Goal: Navigation & Orientation: Find specific page/section

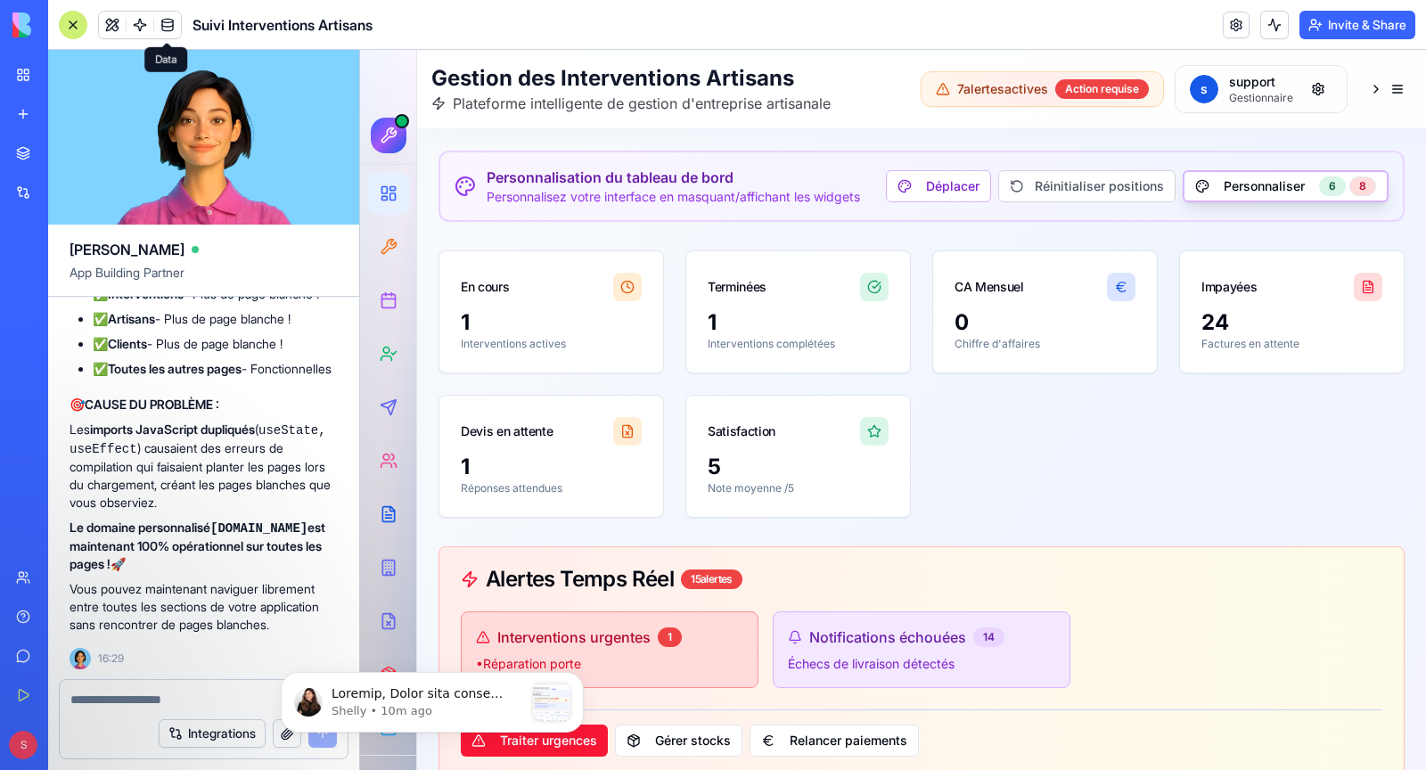
scroll to position [1664, 0]
click at [411, 697] on p "message notification from Shelly, 10m ago. Bonjour, Merci pour votre retour ! N…" at bounding box center [428, 694] width 193 height 18
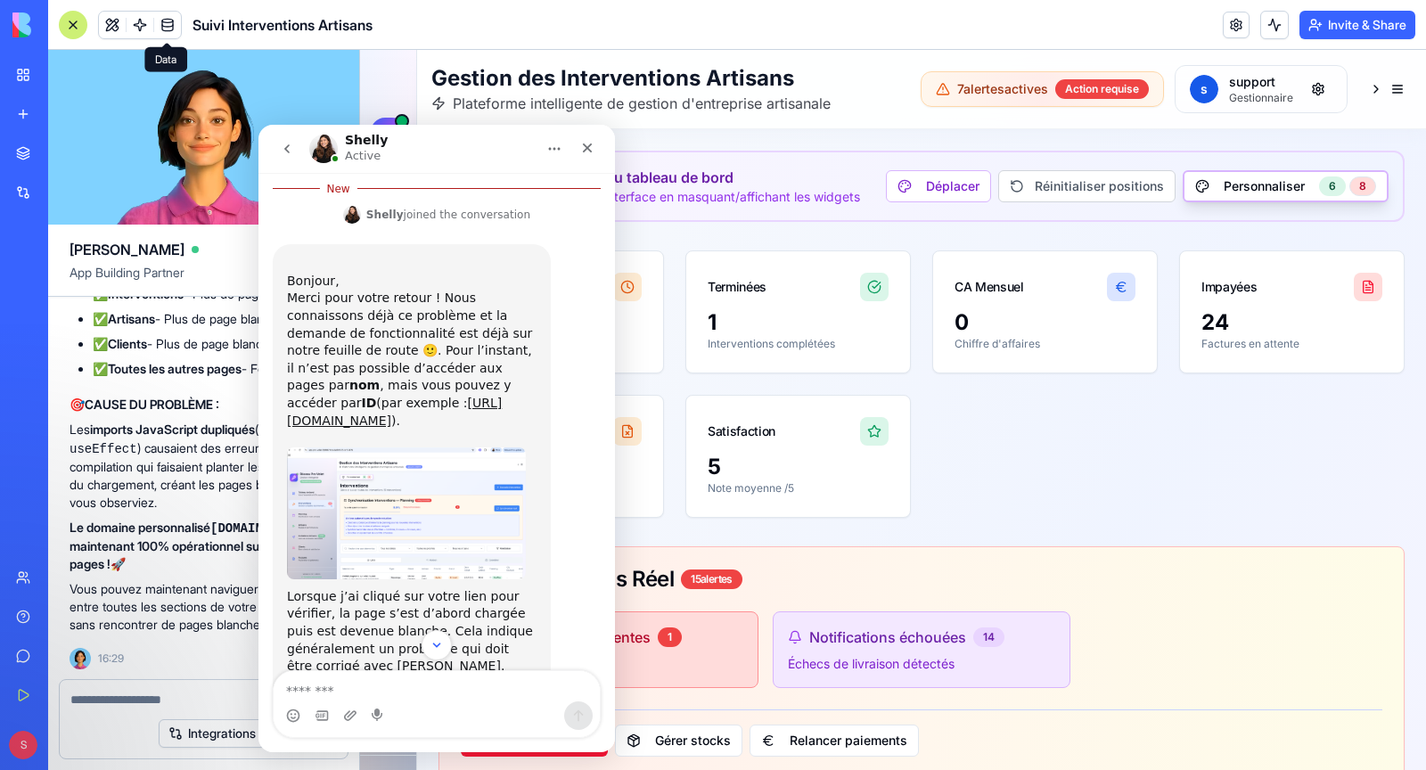
scroll to position [880, 0]
click at [391, 481] on img "Shelly says…" at bounding box center [406, 517] width 239 height 132
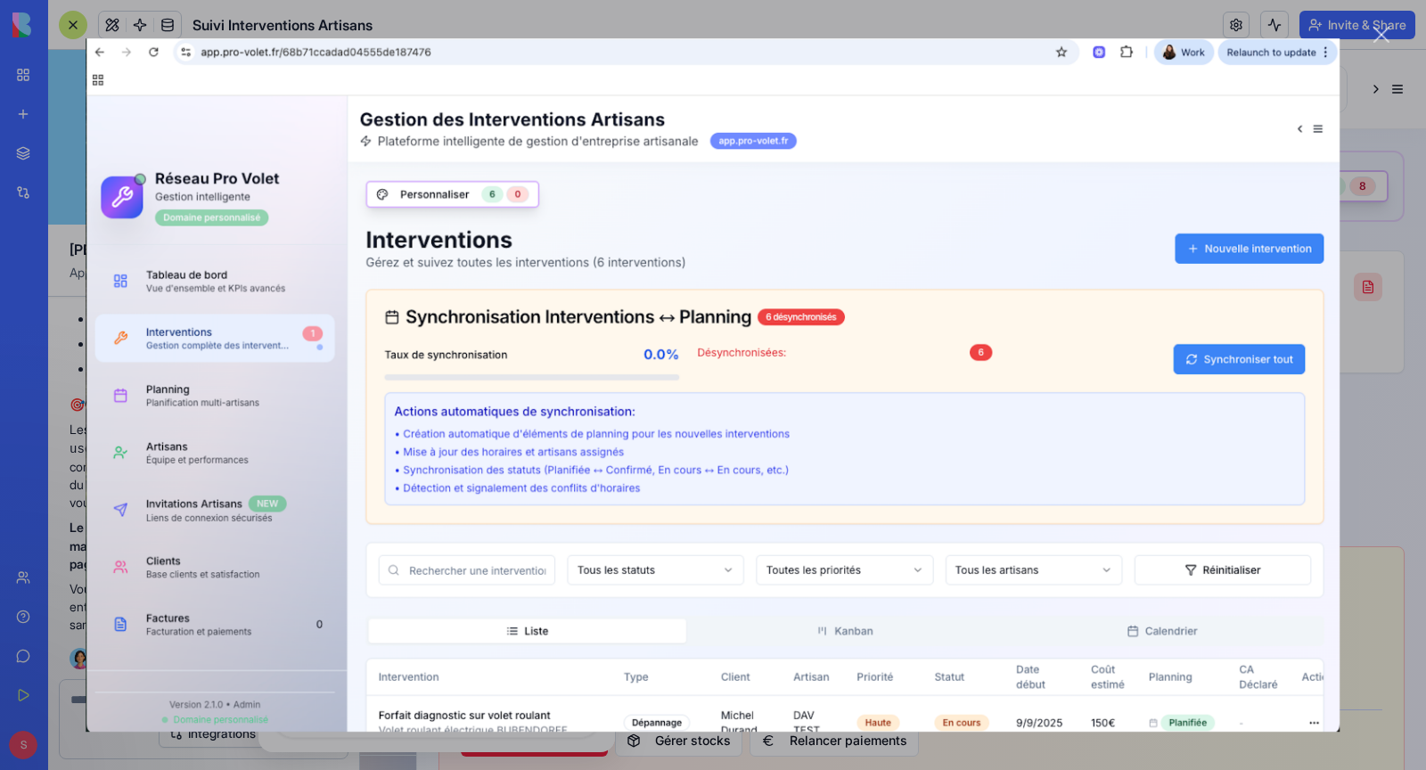
click at [1384, 35] on div "Close" at bounding box center [1381, 35] width 17 height 17
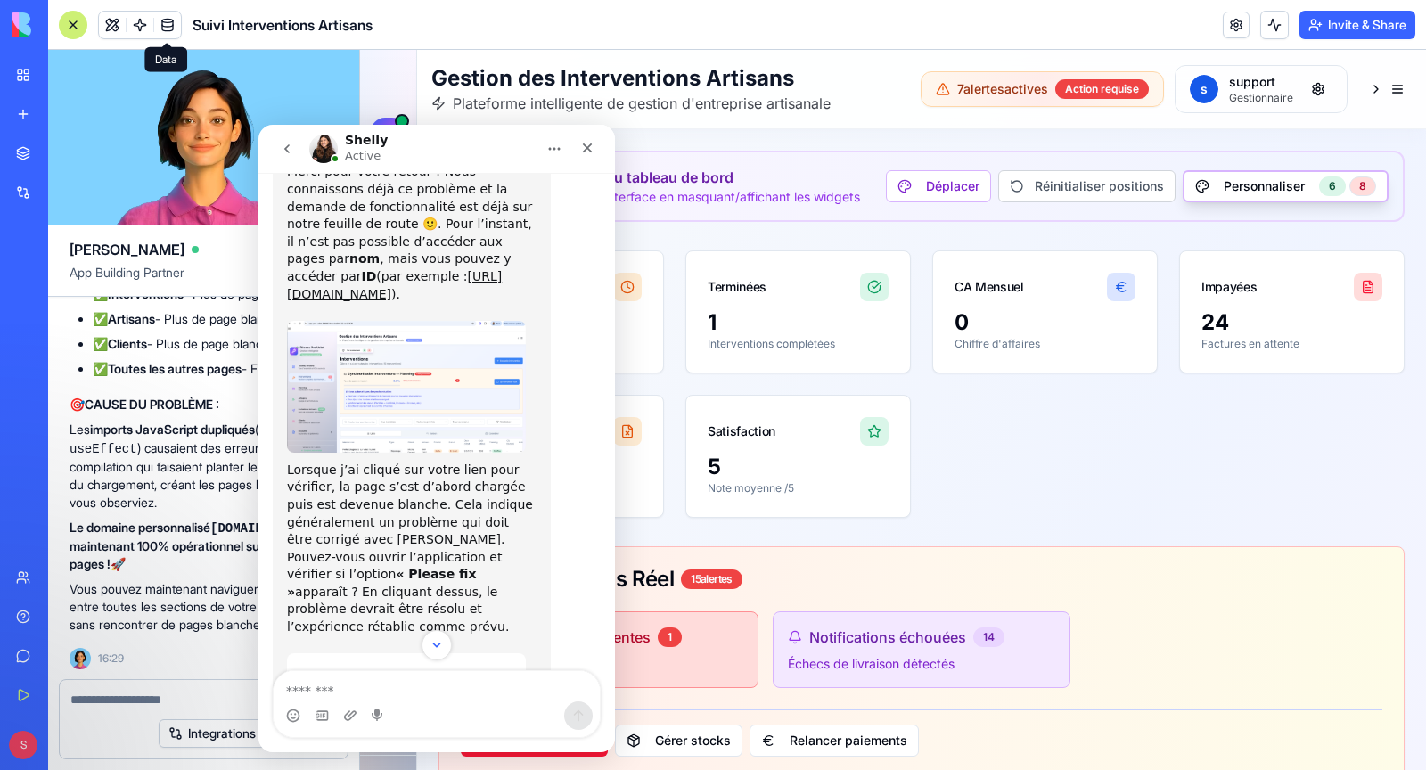
scroll to position [1014, 0]
click at [586, 150] on icon "Close" at bounding box center [587, 148] width 14 height 14
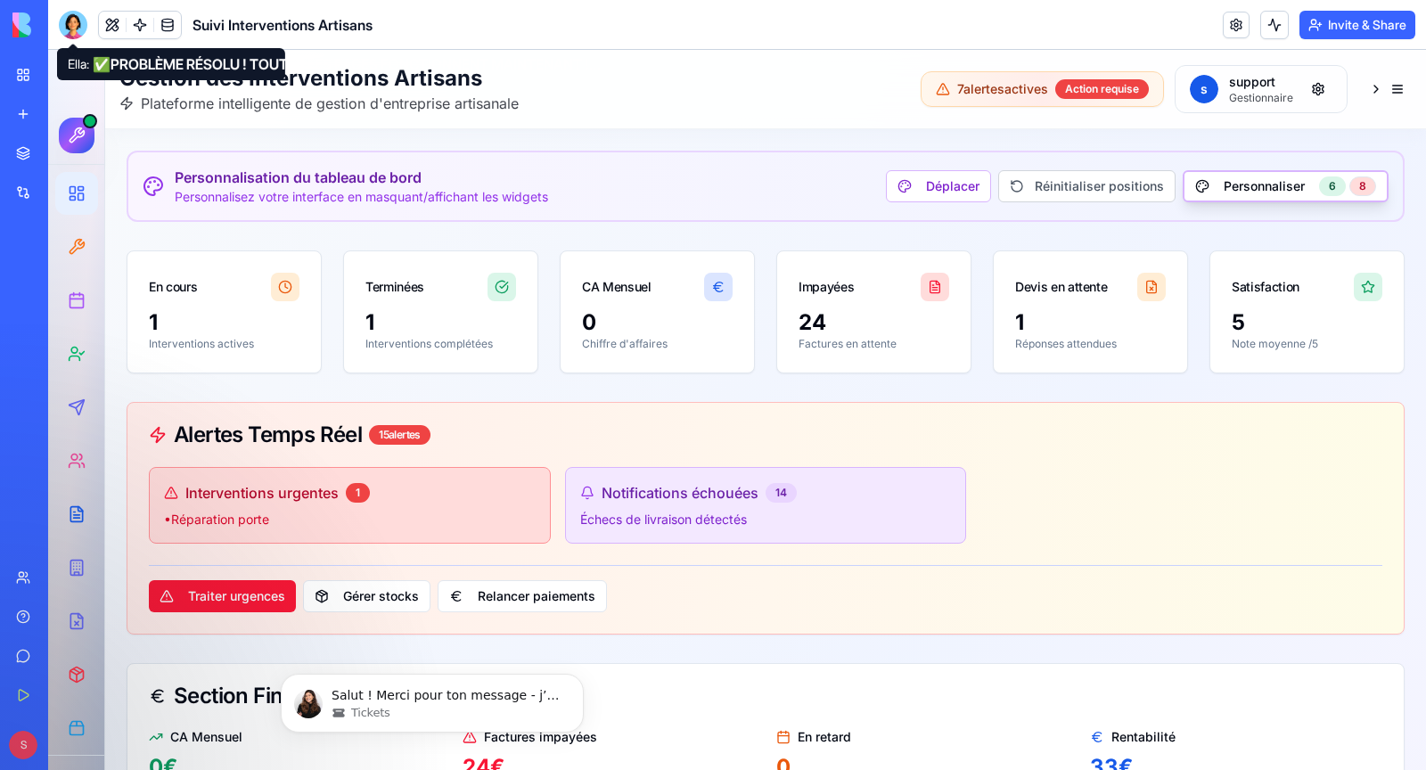
click at [81, 17] on div at bounding box center [73, 25] width 29 height 29
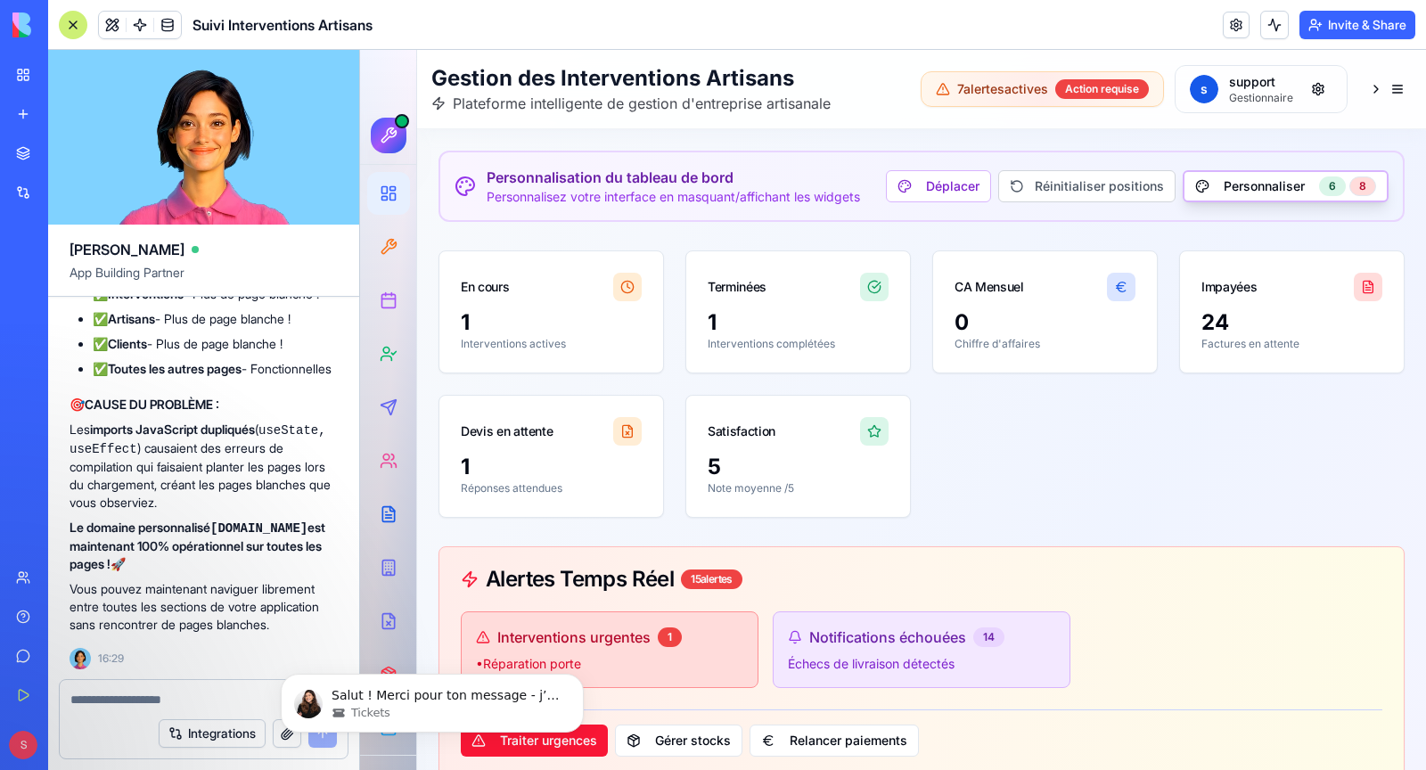
click at [124, 704] on textarea at bounding box center [203, 700] width 266 height 18
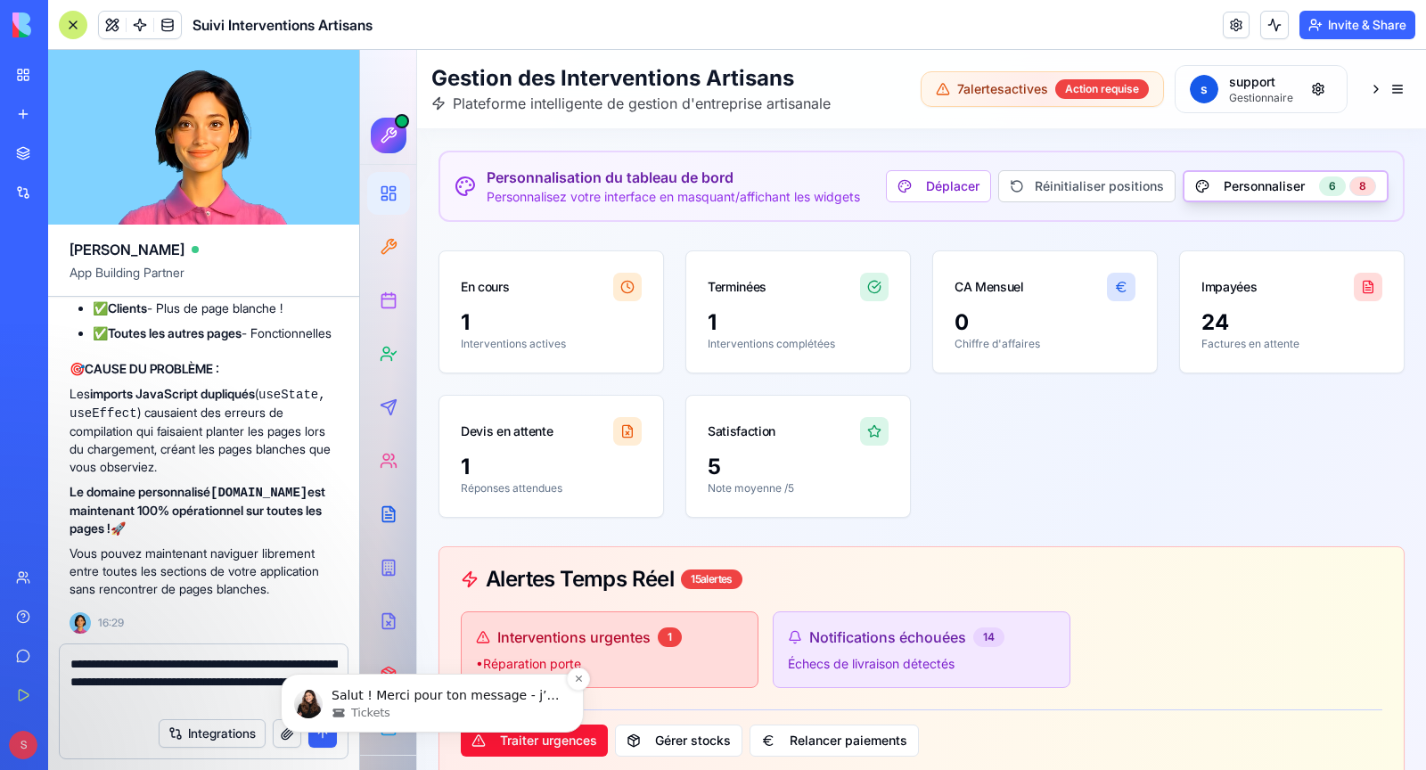
click at [566, 679] on div "Salut ! Merci pour ton message - j’ai déjà répondu à ton autre message à ce suj…" at bounding box center [432, 703] width 303 height 59
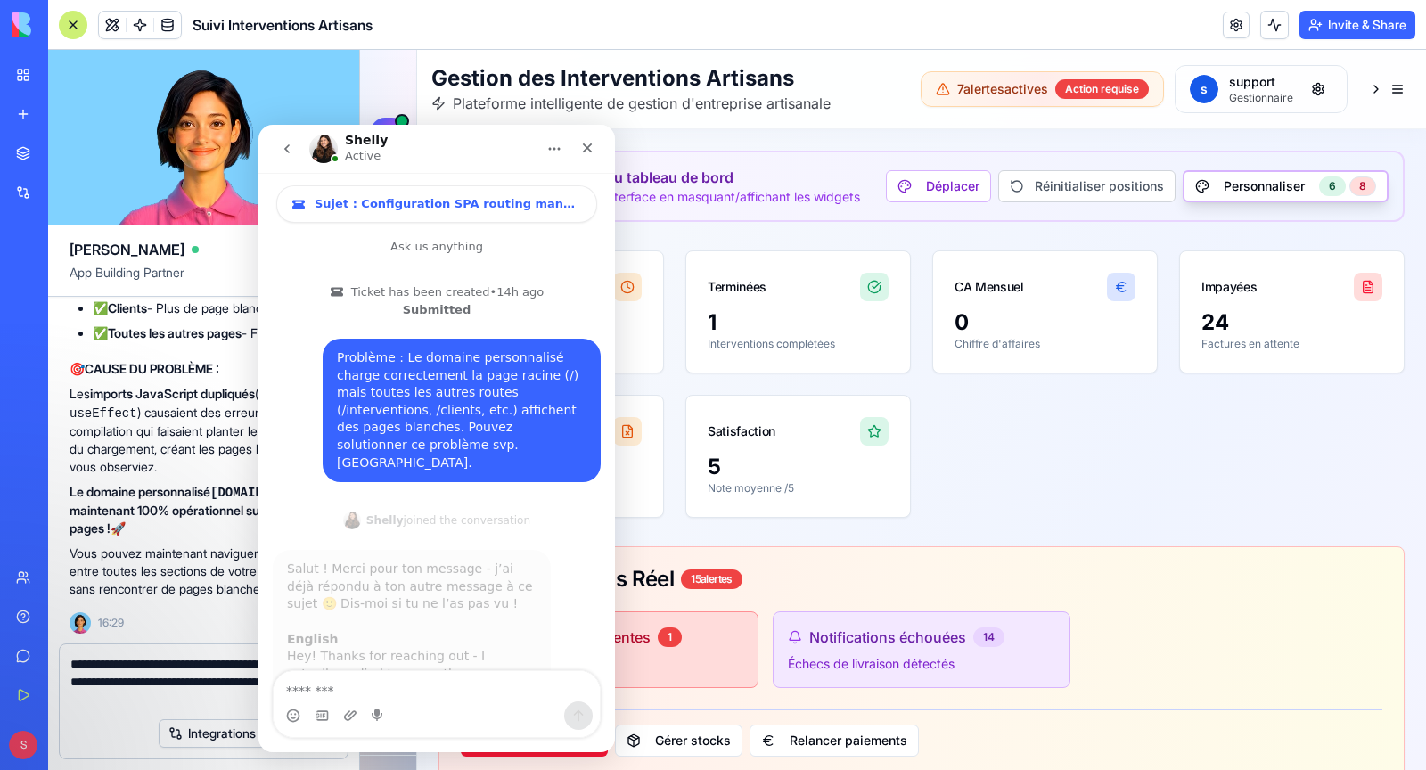
scroll to position [2, 0]
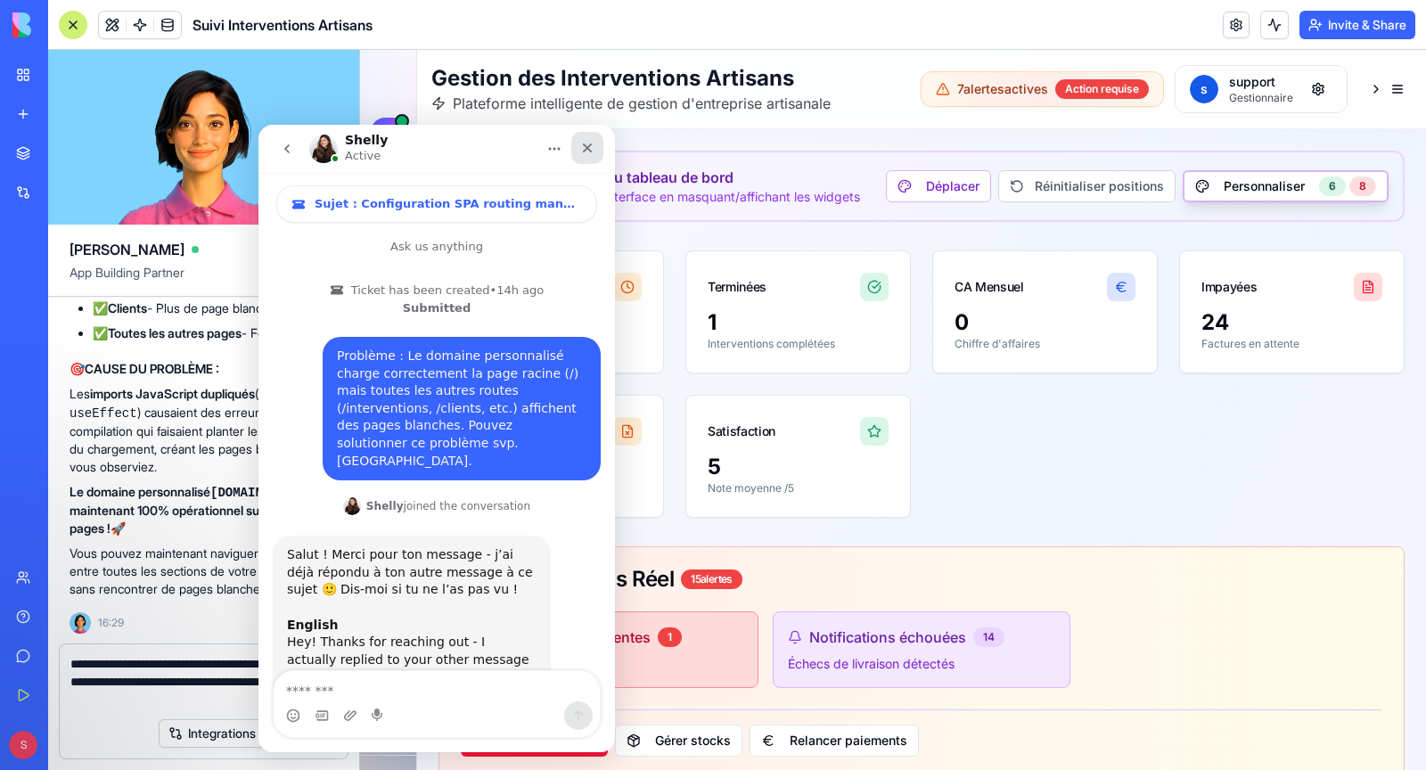
click at [596, 146] on div "Close" at bounding box center [587, 148] width 32 height 32
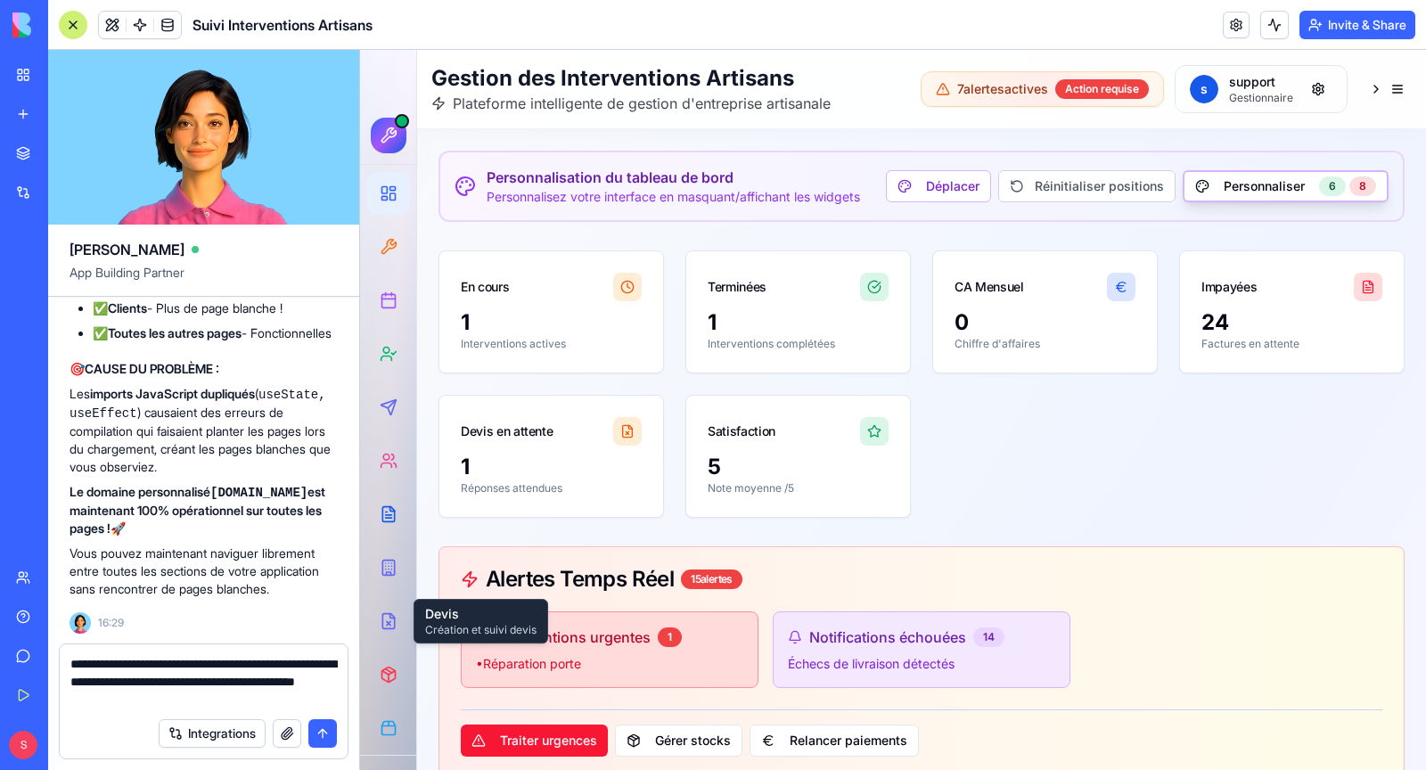
scroll to position [92, 0]
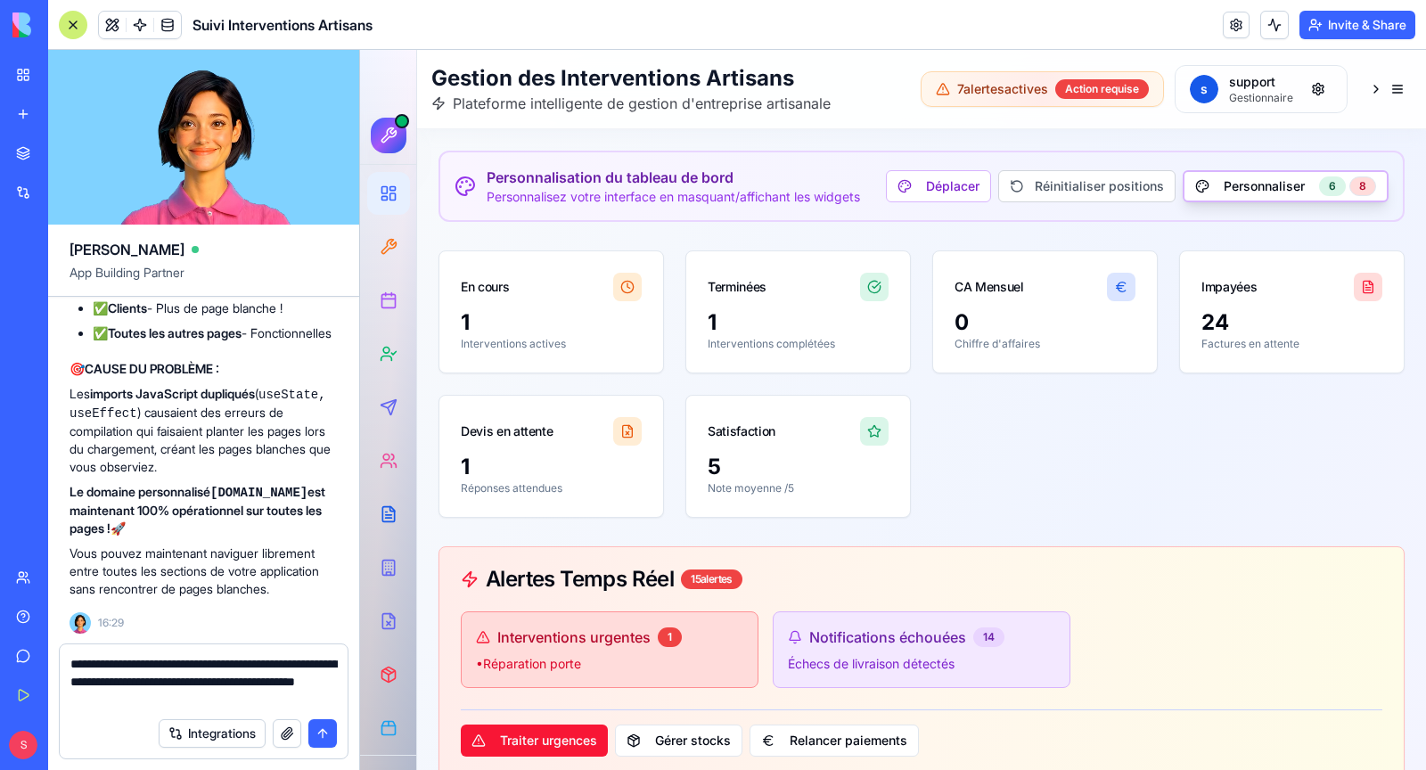
click at [319, 699] on textarea "**********" at bounding box center [203, 681] width 267 height 53
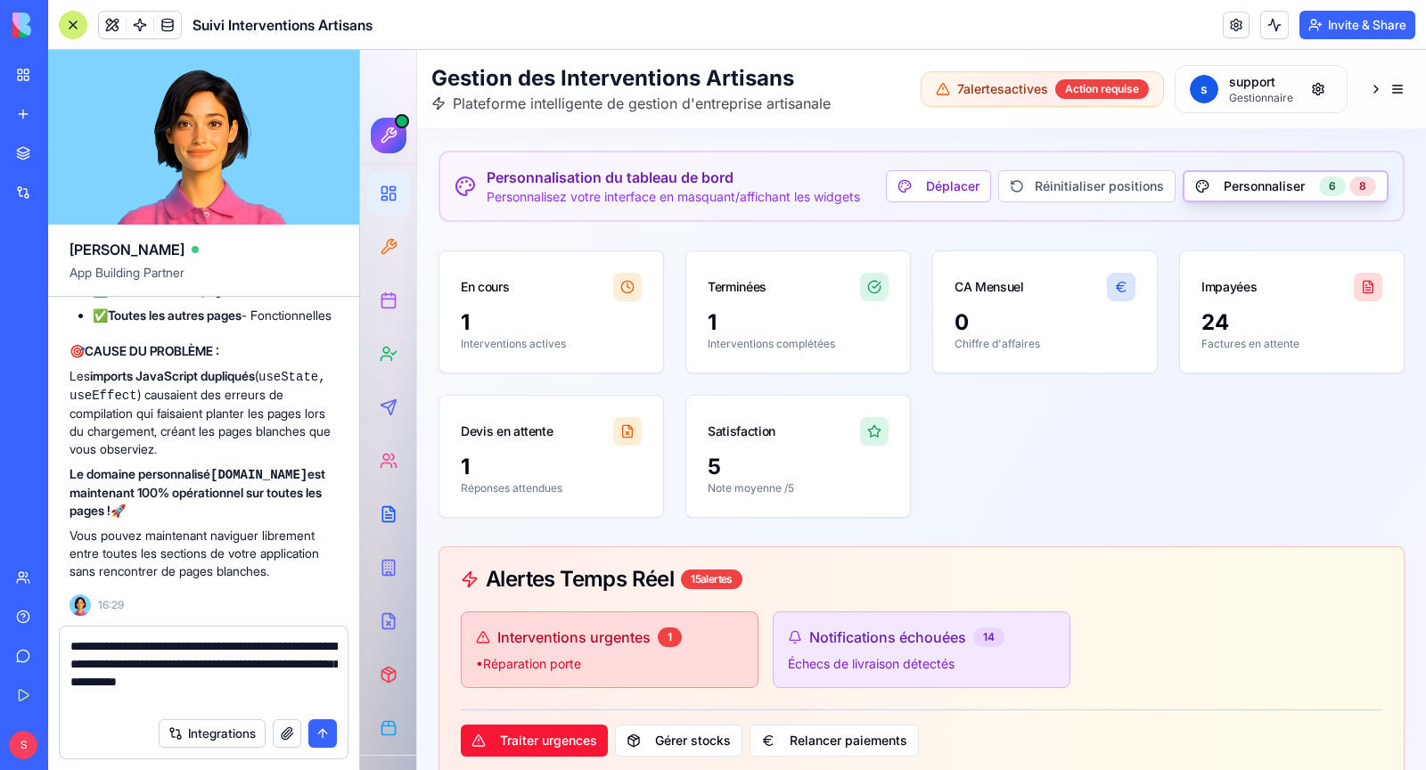
type textarea "**********"
click at [327, 737] on button "submit" at bounding box center [322, 733] width 29 height 29
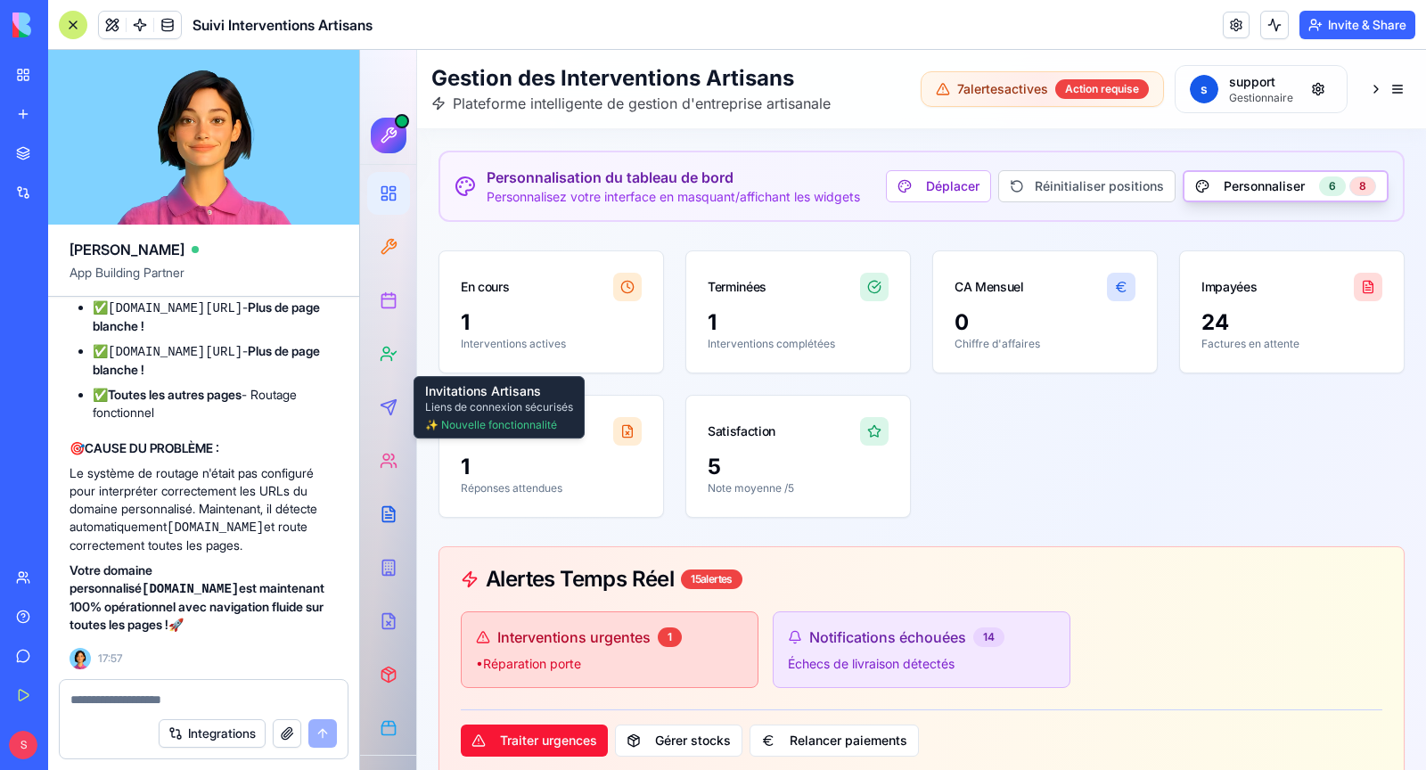
scroll to position [250706, 0]
click at [173, 228] on code "[DOMAIN_NAME][URL]" at bounding box center [175, 221] width 135 height 14
click at [142, 228] on code "[DOMAIN_NAME][URL]" at bounding box center [175, 221] width 135 height 14
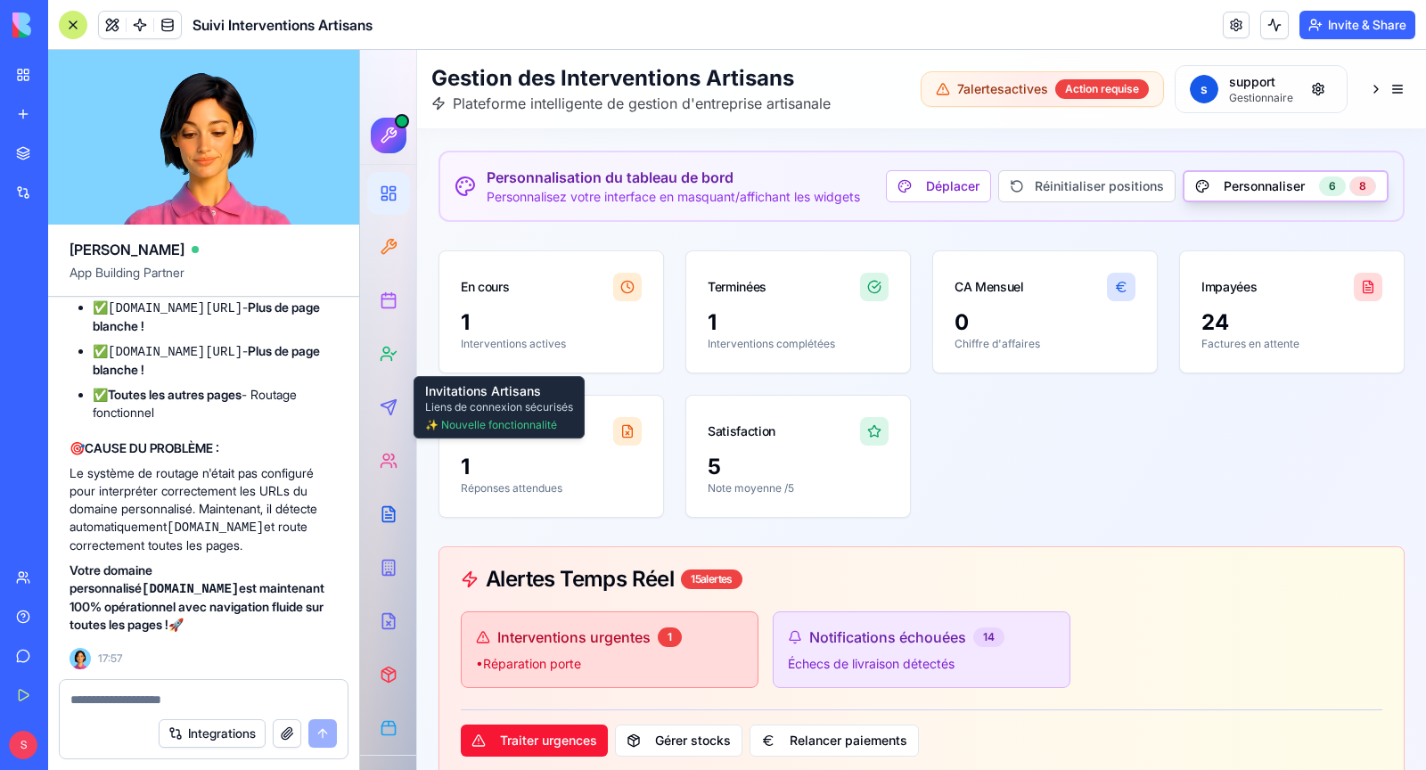
scroll to position [0, 0]
drag, startPoint x: 110, startPoint y: 452, endPoint x: 302, endPoint y: 444, distance: 192.7
click at [242, 228] on code "[DOMAIN_NAME][URL]" at bounding box center [175, 221] width 135 height 14
copy code "[DOMAIN_NAME][URL]"
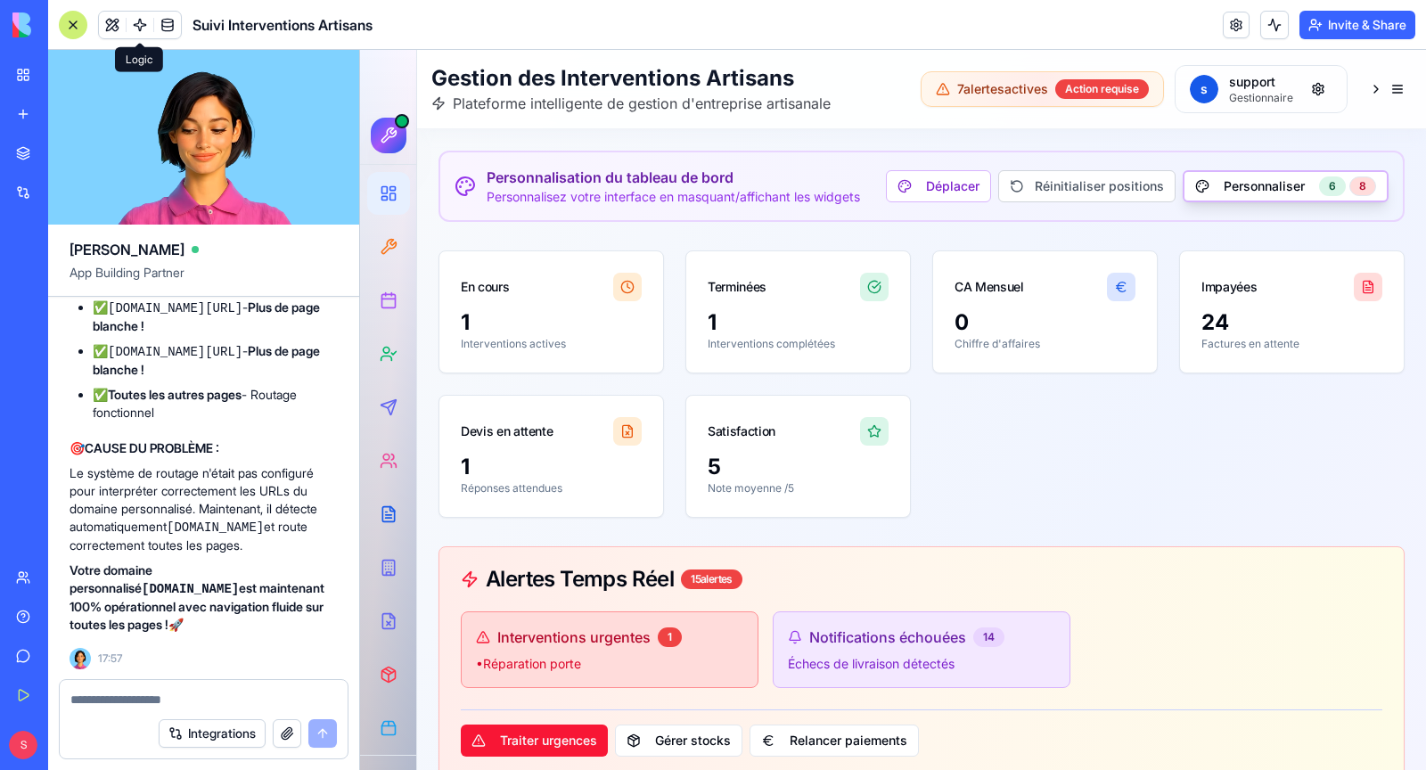
click at [115, 24] on span at bounding box center [140, 25] width 50 height 50
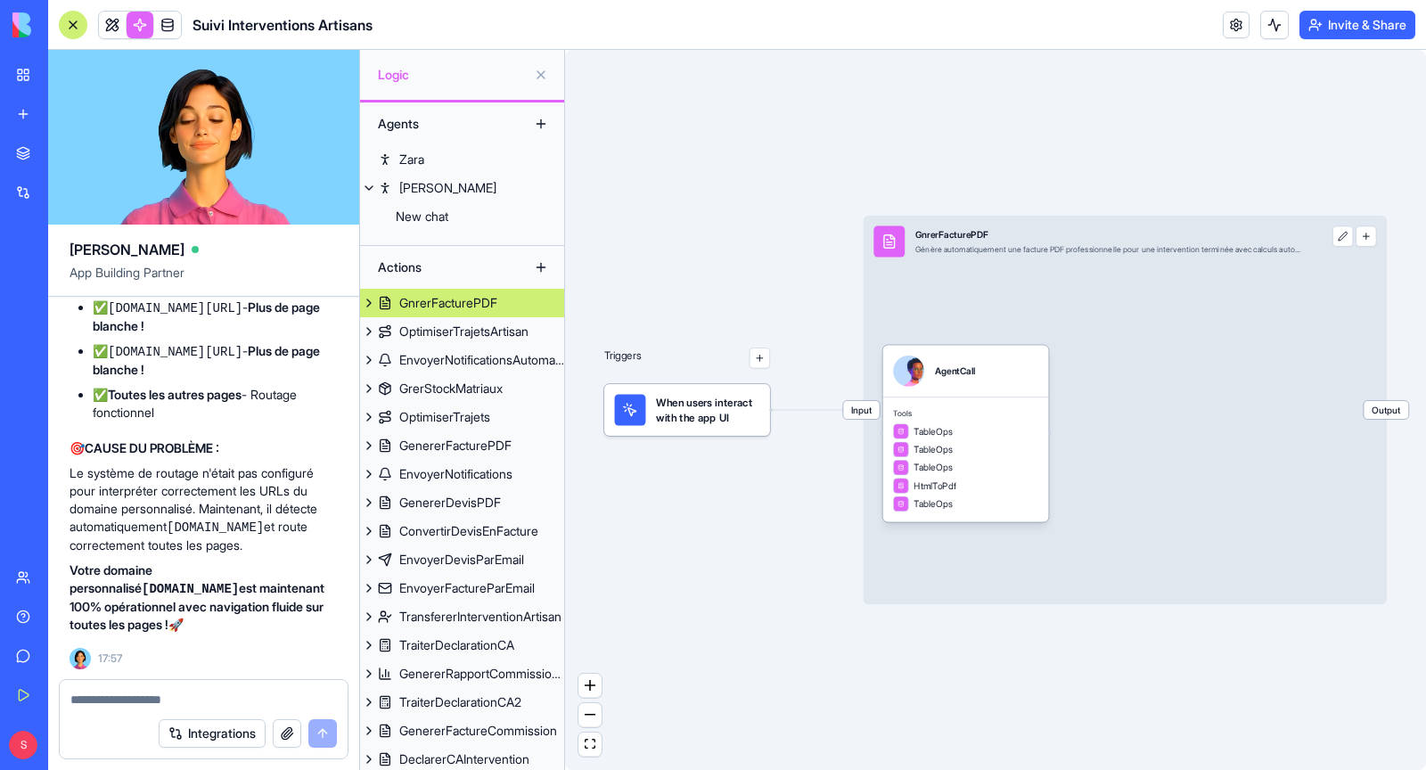
click at [147, 19] on link at bounding box center [140, 25] width 27 height 27
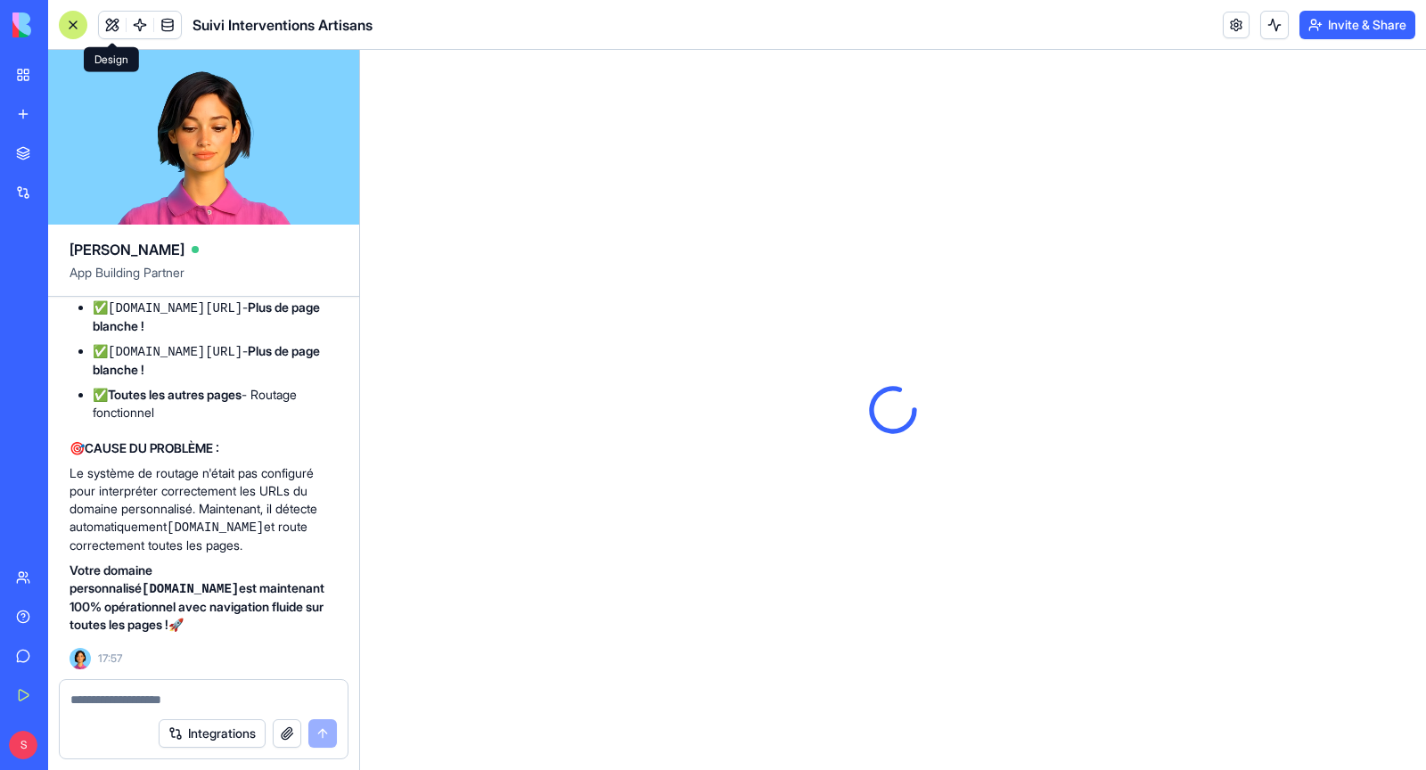
click at [112, 30] on button at bounding box center [112, 25] width 27 height 27
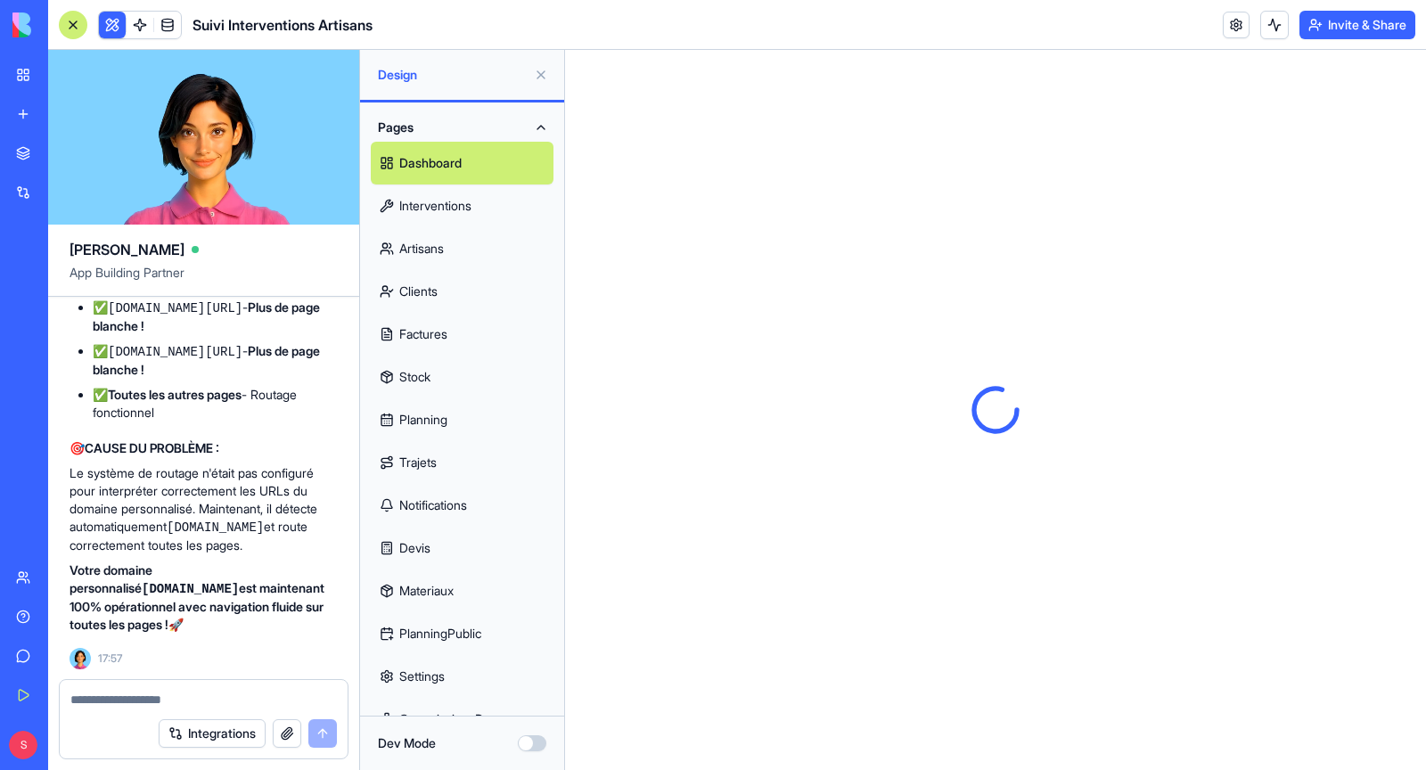
scroll to position [676, 0]
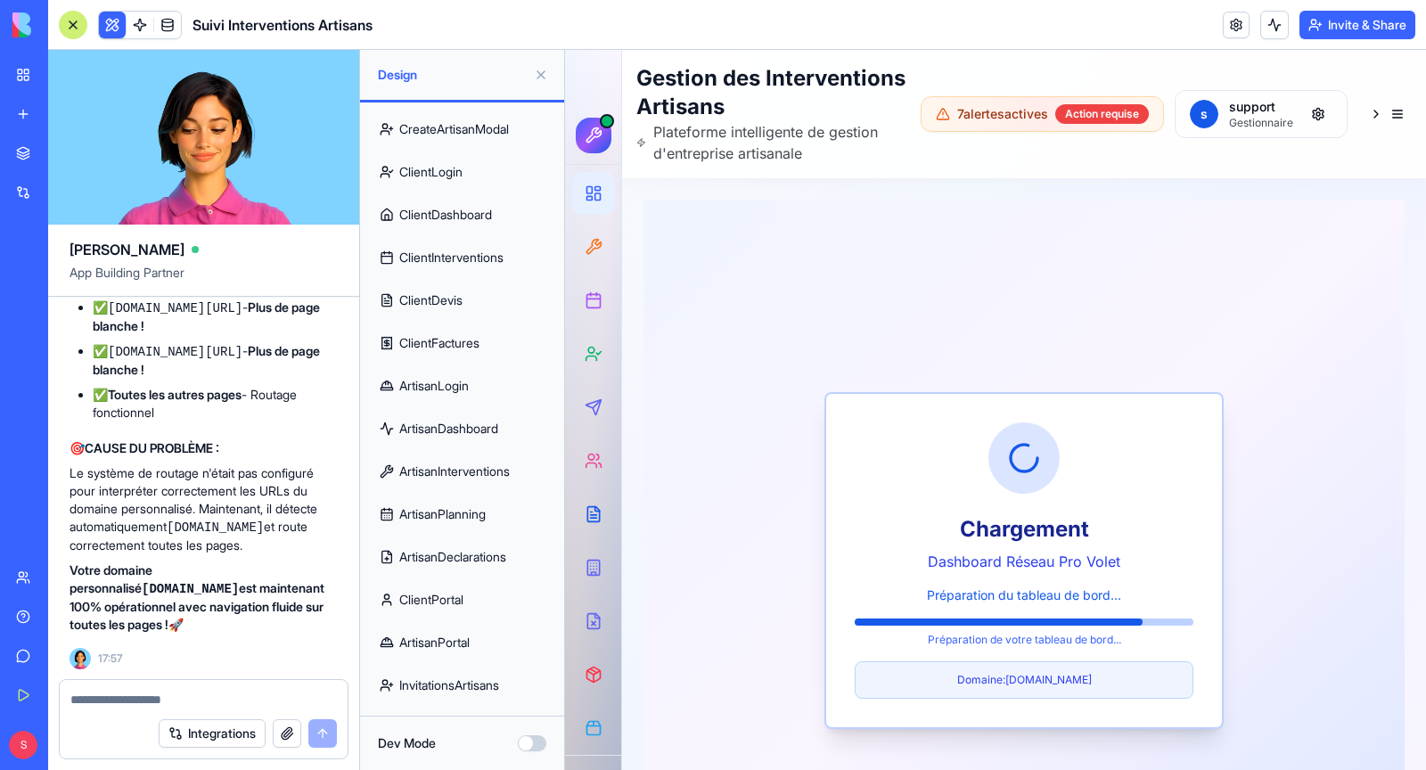
click at [480, 645] on link "ArtisanPortal" at bounding box center [462, 642] width 183 height 43
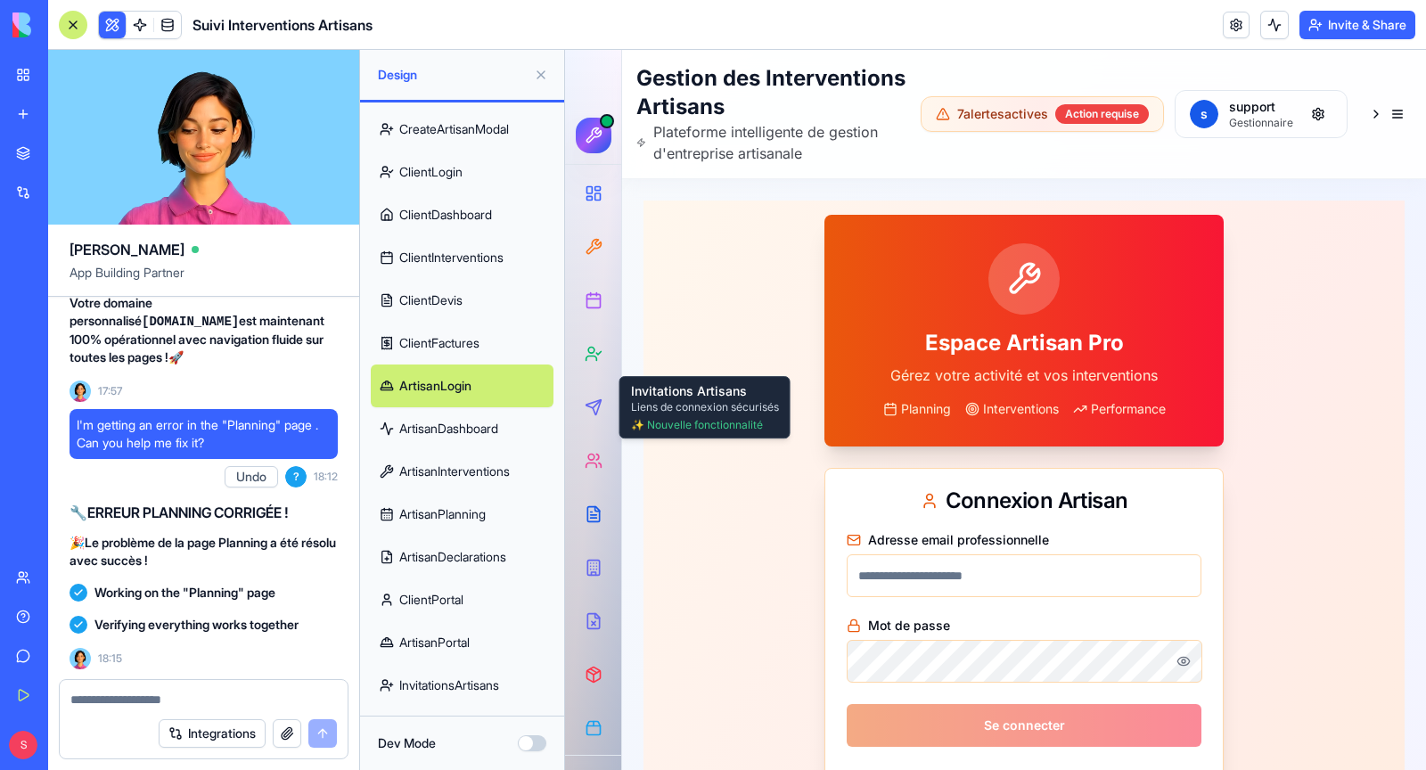
scroll to position [92, 0]
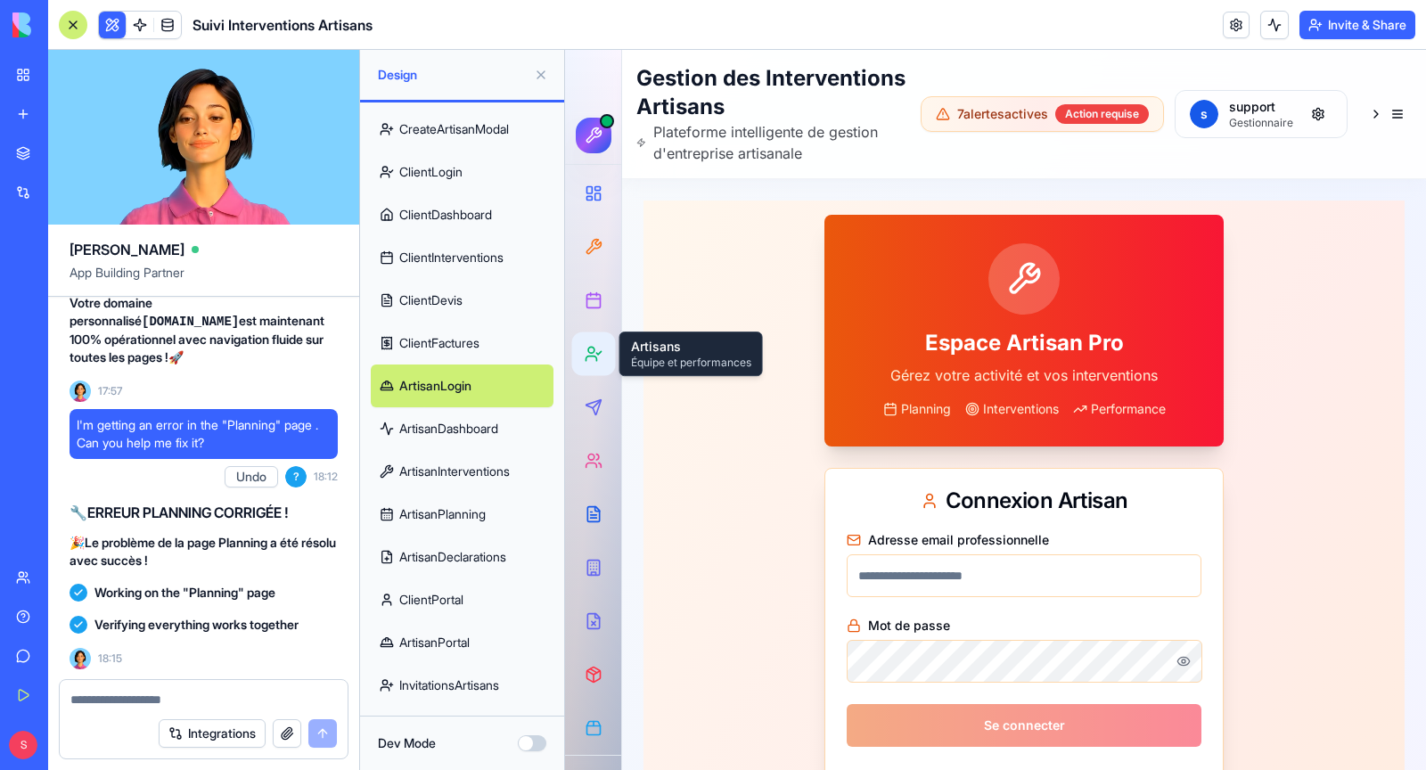
click at [598, 361] on icon at bounding box center [594, 354] width 18 height 18
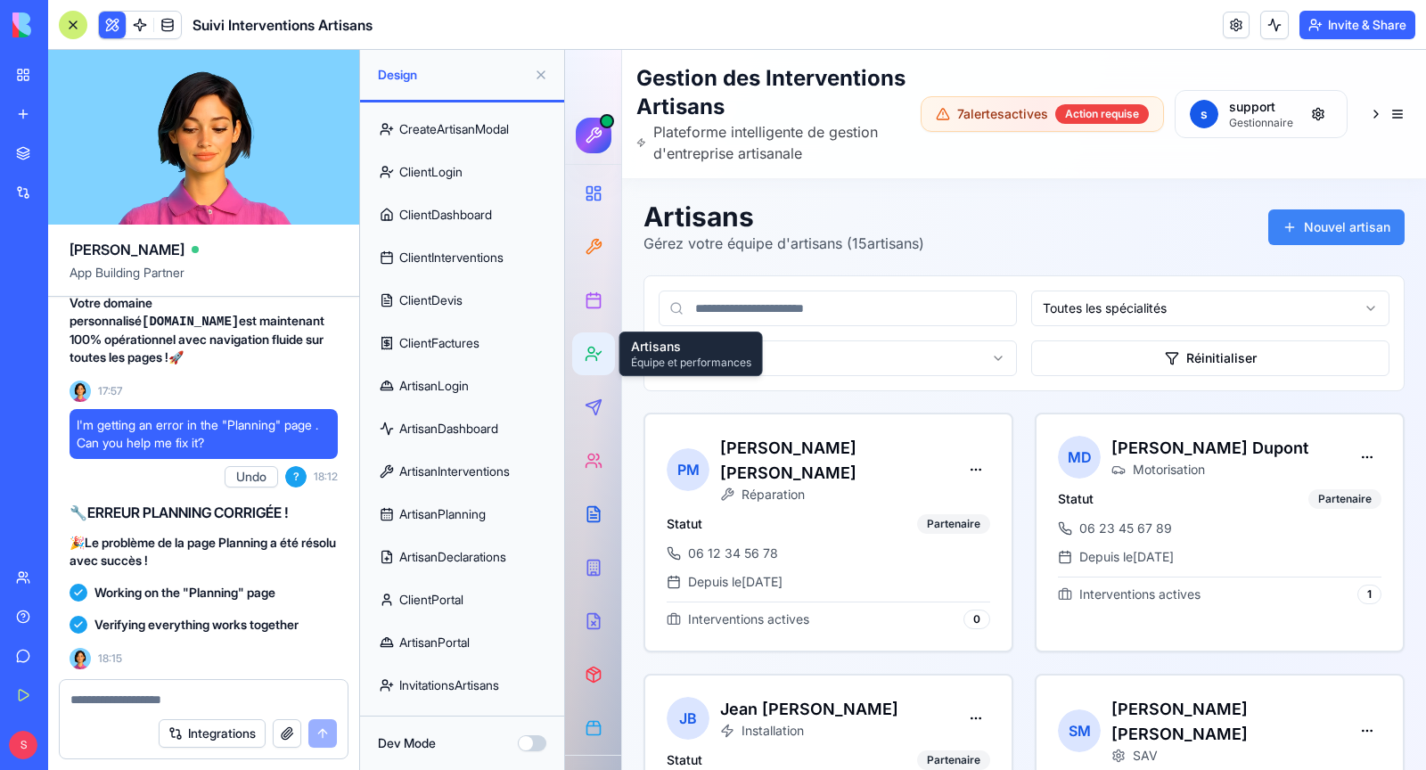
click at [464, 420] on link "ArtisanDashboard" at bounding box center [462, 428] width 183 height 43
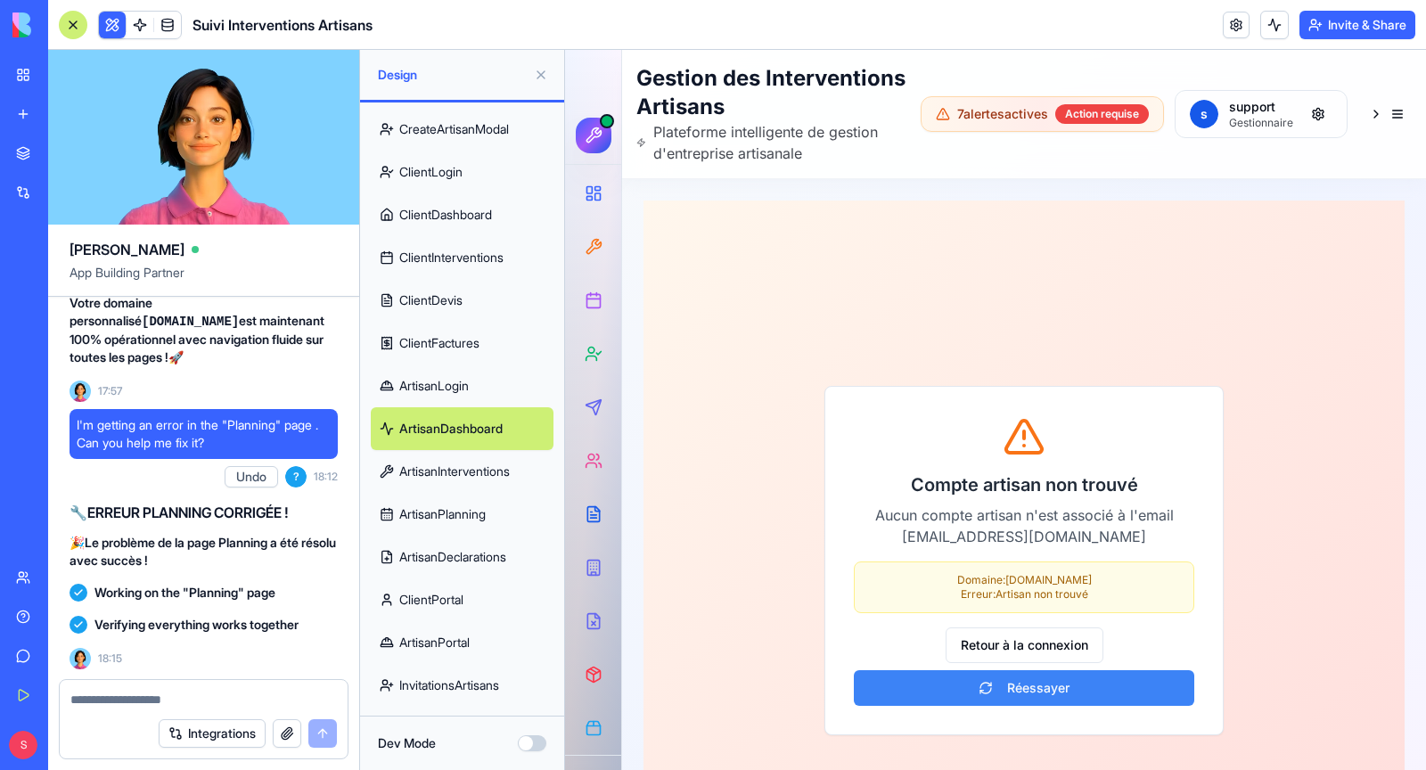
click at [476, 472] on link "ArtisanInterventions" at bounding box center [462, 471] width 183 height 43
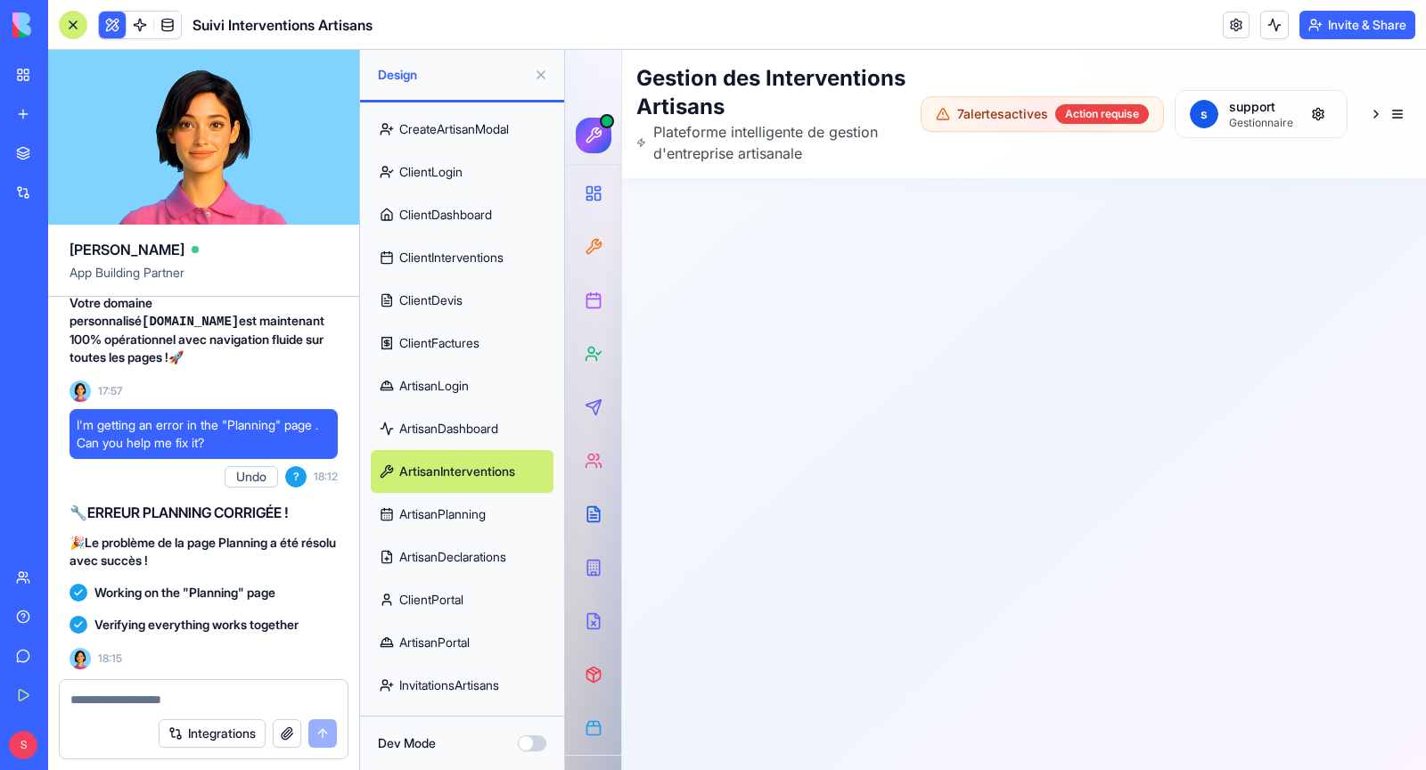
click at [438, 134] on link "CreateArtisanModal" at bounding box center [462, 129] width 183 height 43
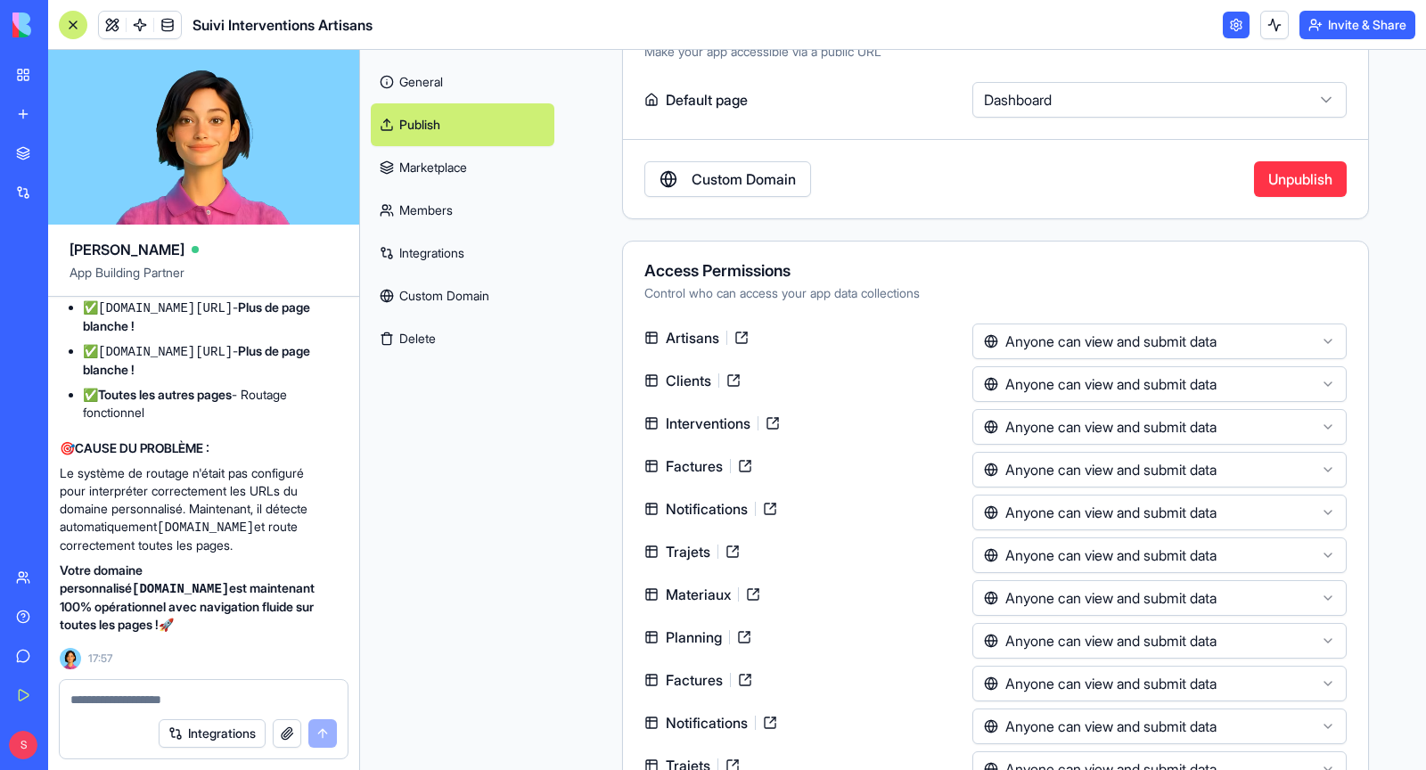
scroll to position [248945, 10]
click at [116, 21] on span at bounding box center [140, 25] width 50 height 50
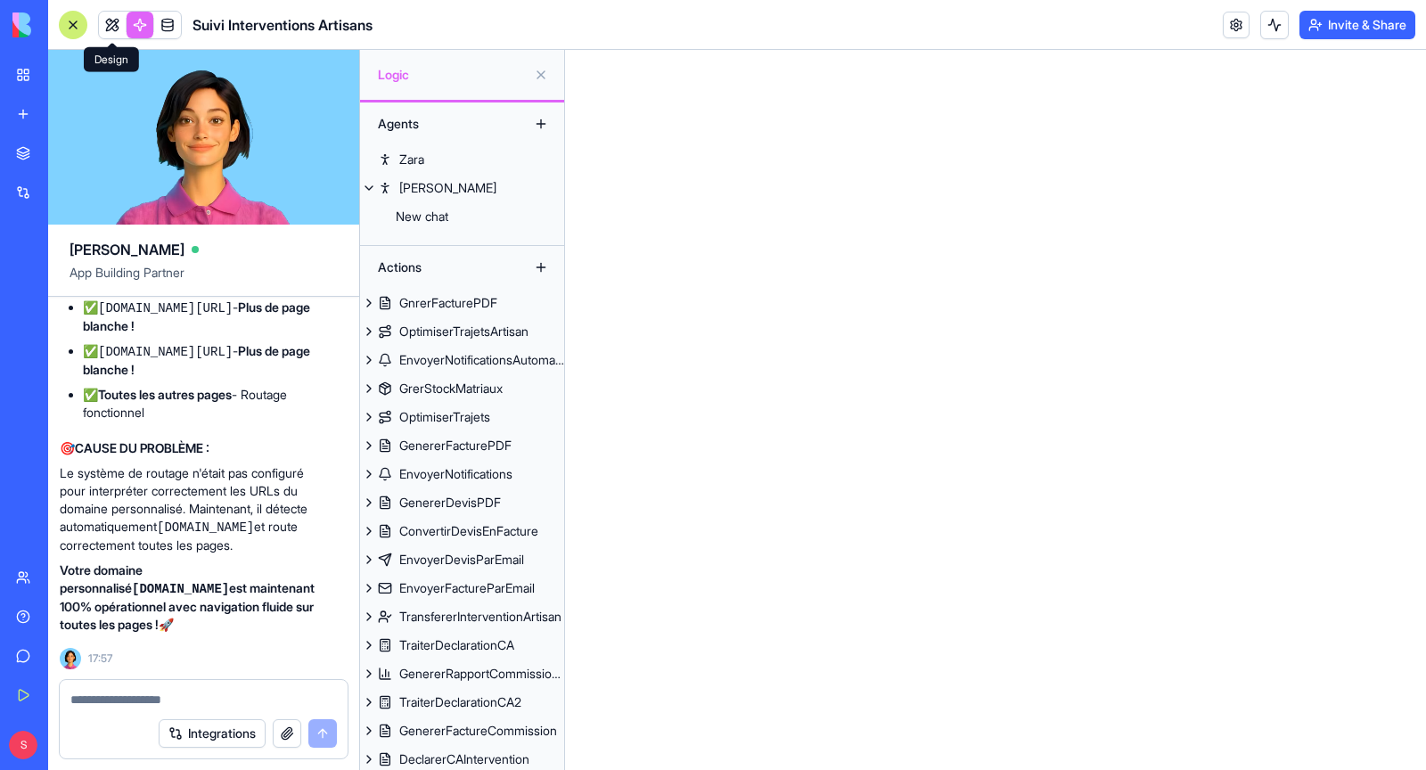
click at [110, 26] on link at bounding box center [112, 25] width 27 height 27
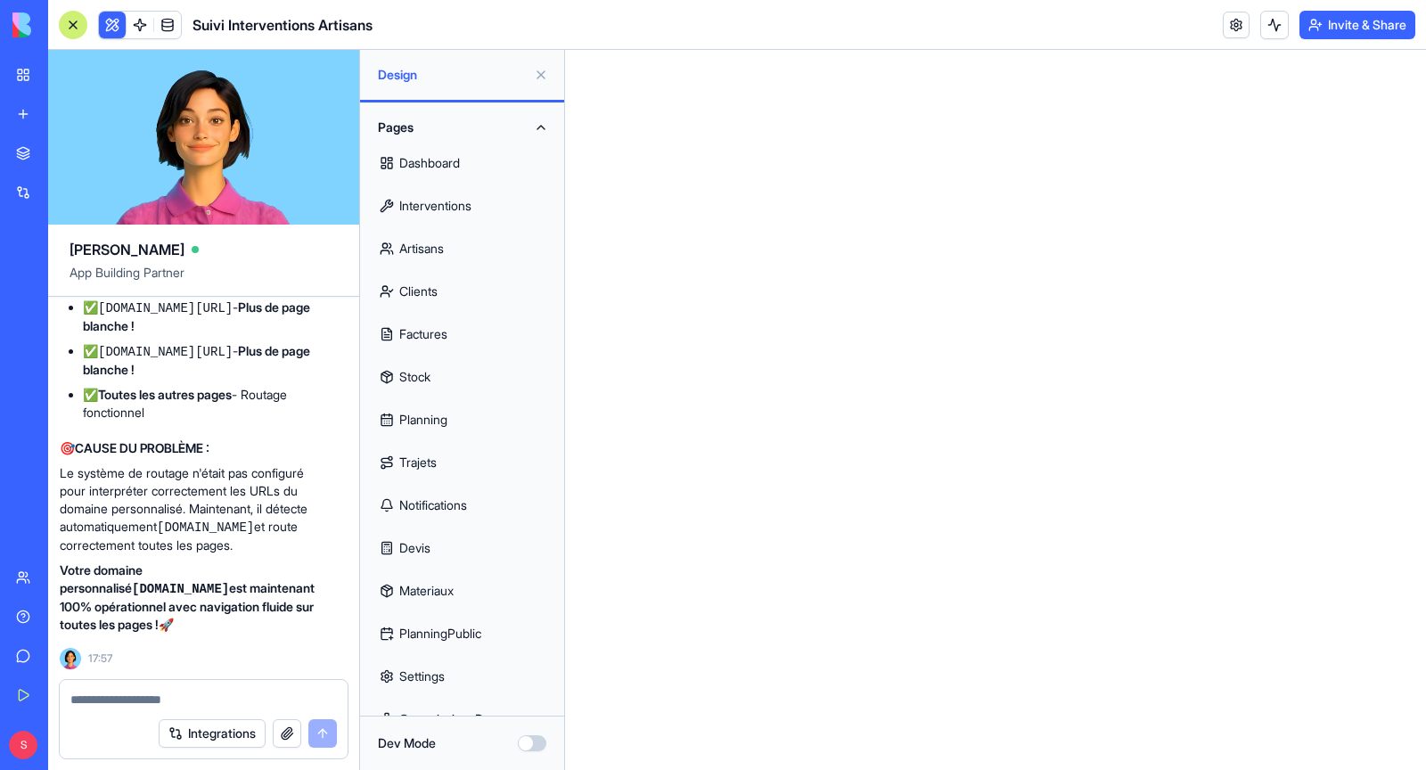
click at [440, 422] on link "Planning" at bounding box center [462, 419] width 183 height 43
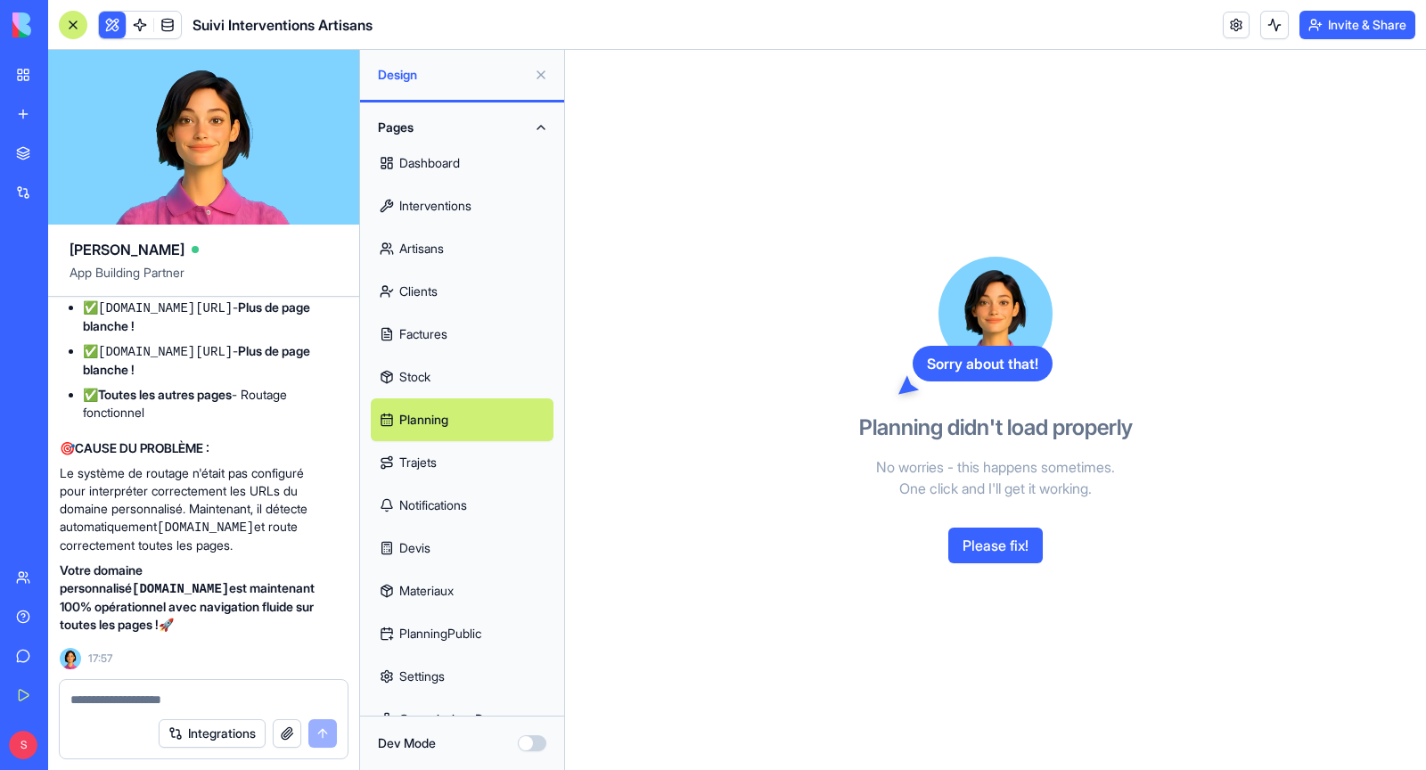
click at [984, 553] on button "Please fix!" at bounding box center [995, 546] width 94 height 36
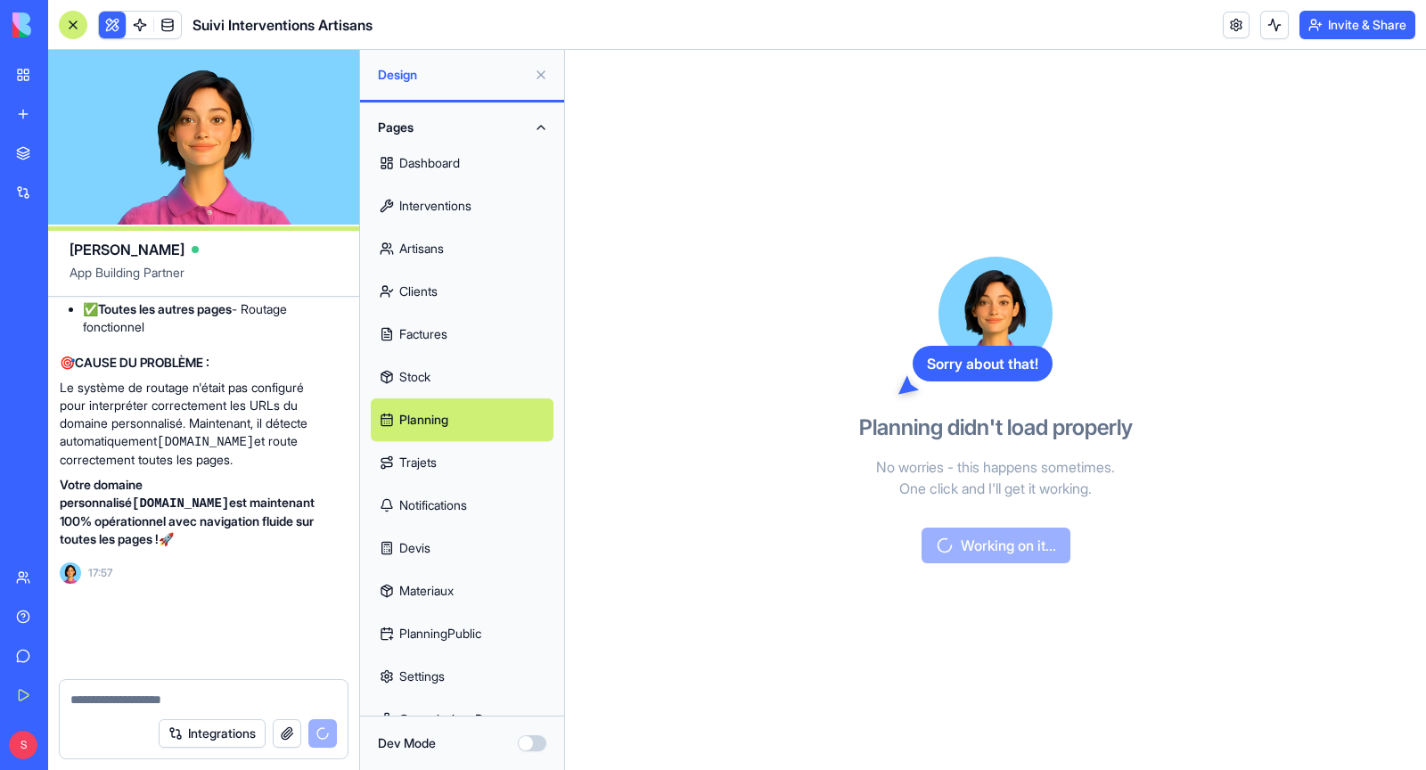
scroll to position [249636, 10]
